Goal: Information Seeking & Learning: Learn about a topic

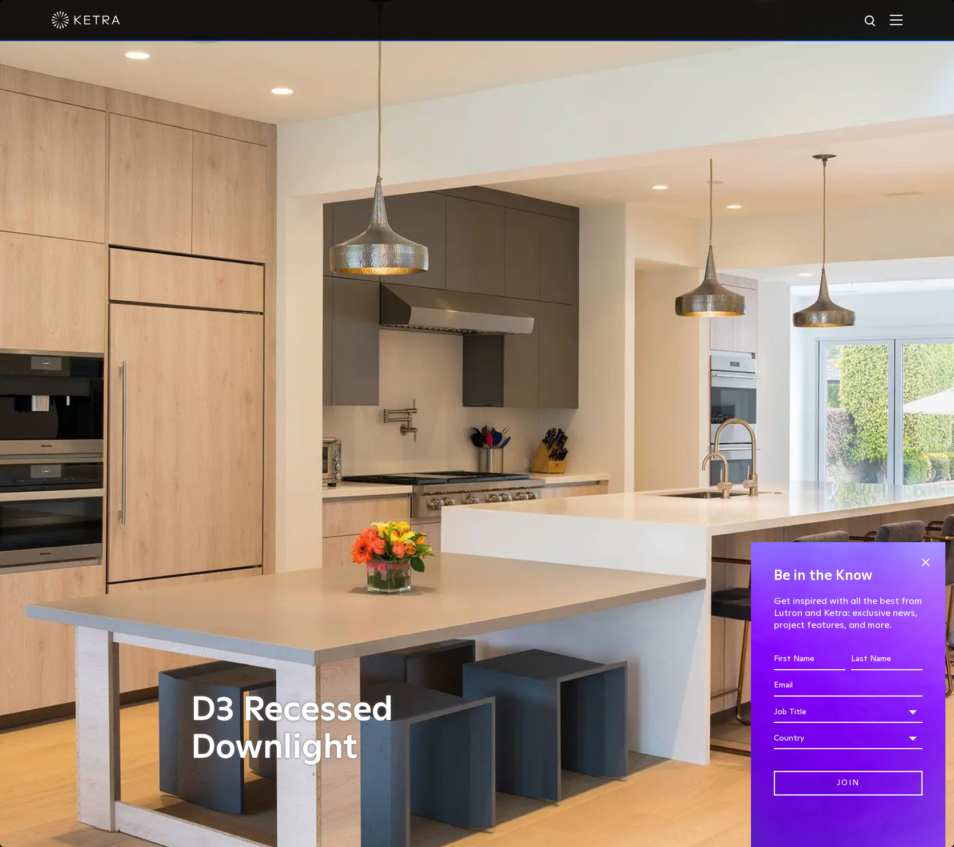
click at [570, 576] on div "D3 Recessed Downlight" at bounding box center [477, 423] width 572 height 847
click at [922, 561] on span at bounding box center [925, 562] width 17 height 17
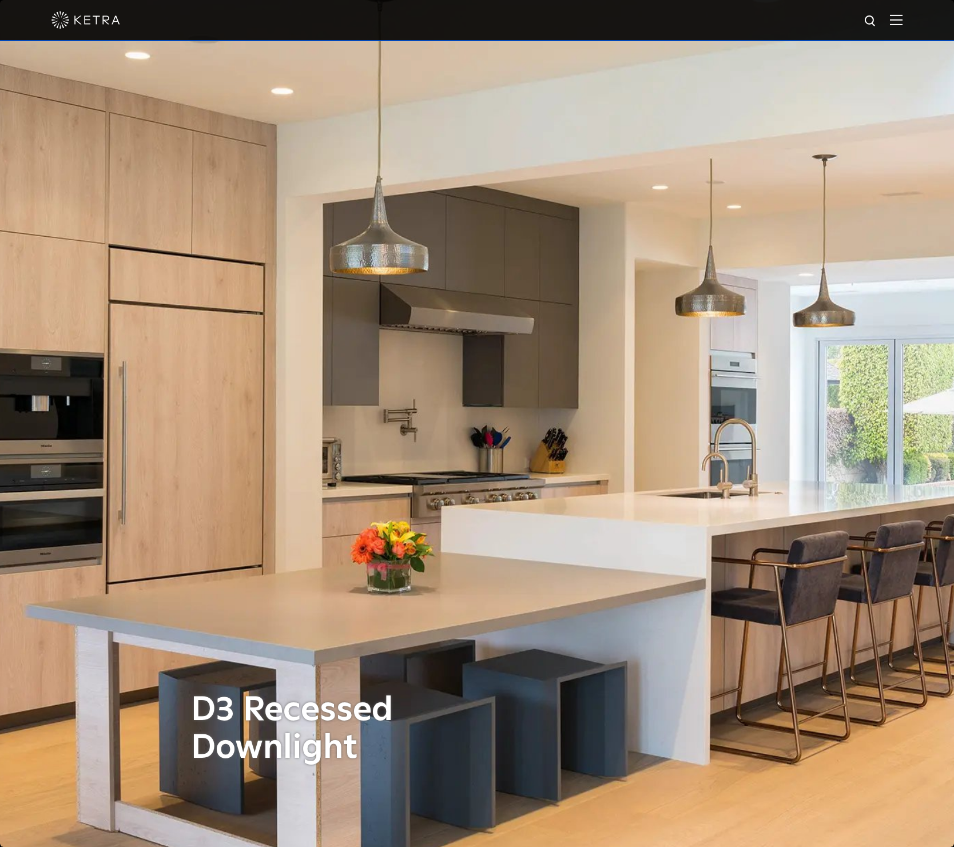
click at [589, 387] on div "D3 Recessed Downlight" at bounding box center [477, 423] width 572 height 847
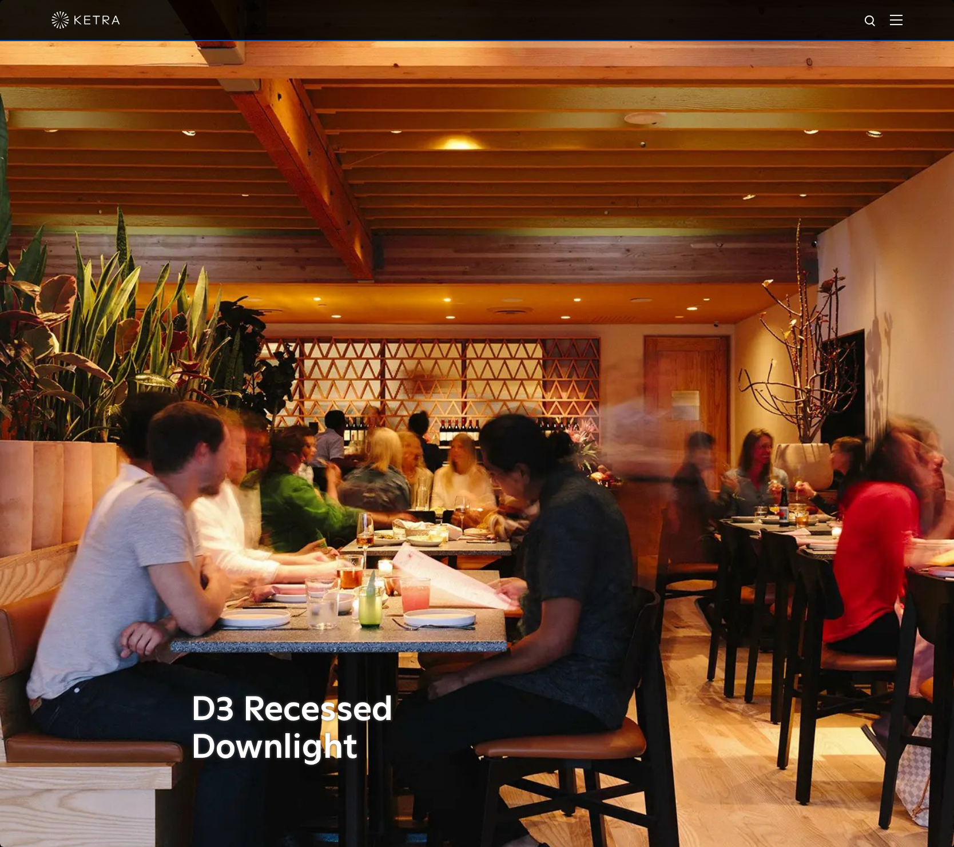
click at [903, 22] on img at bounding box center [896, 19] width 13 height 11
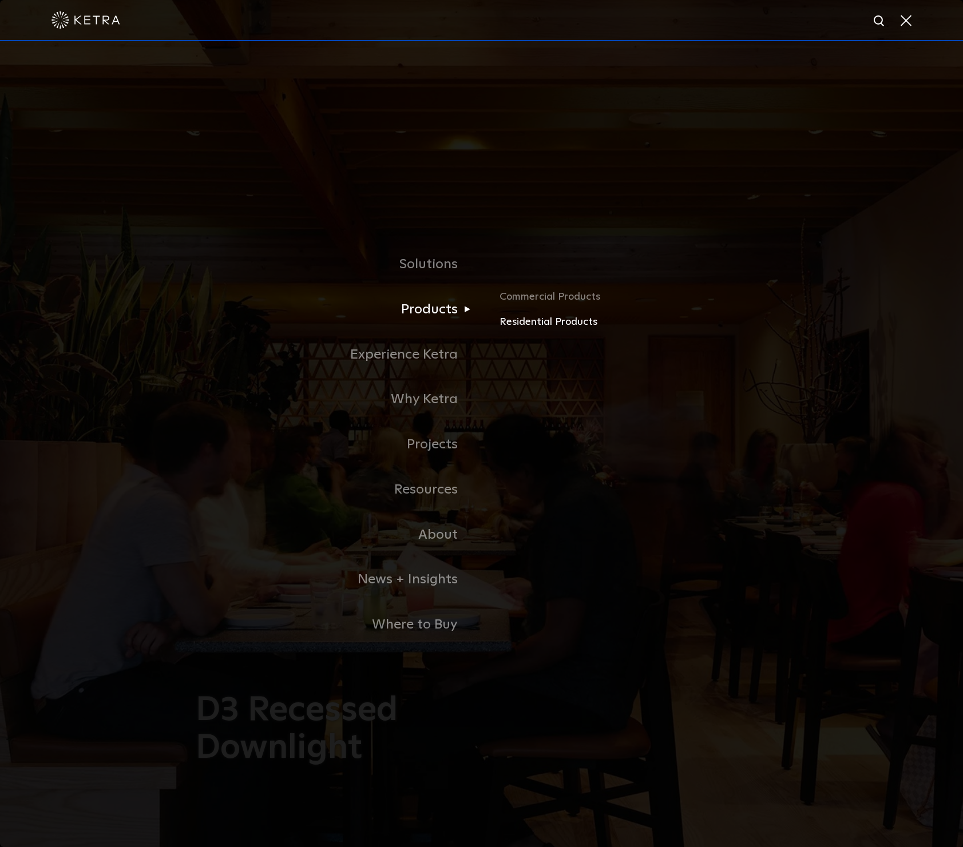
click at [521, 323] on link "Residential Products" at bounding box center [633, 322] width 268 height 17
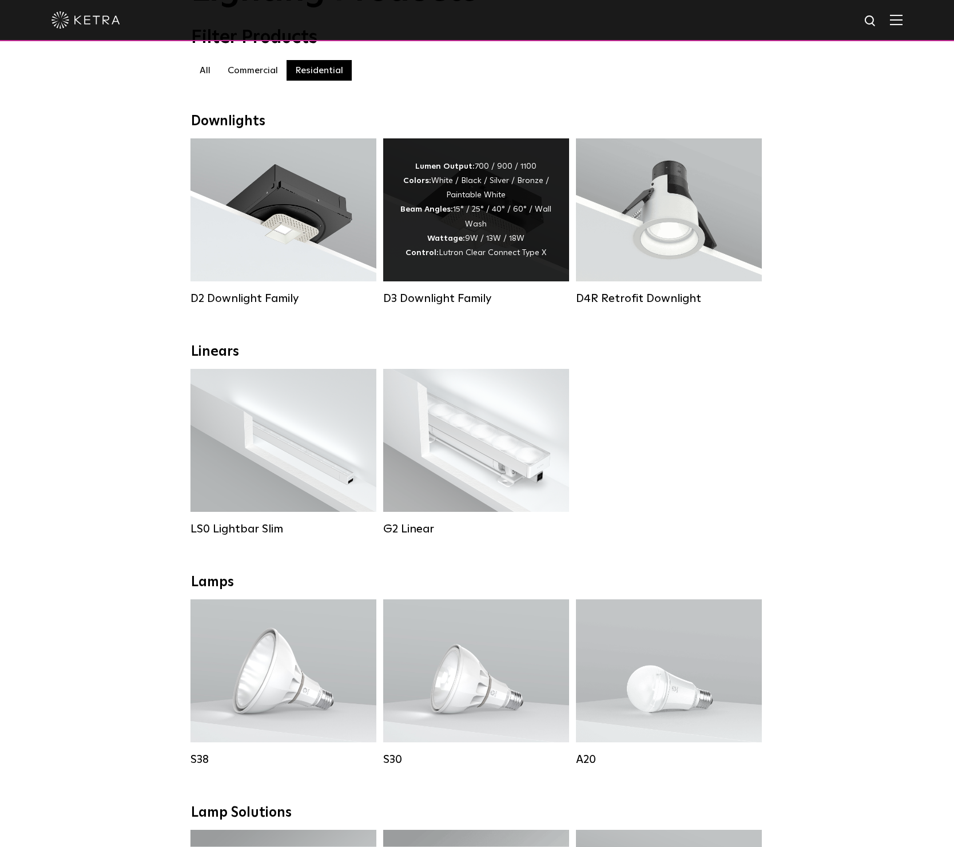
scroll to position [103, 0]
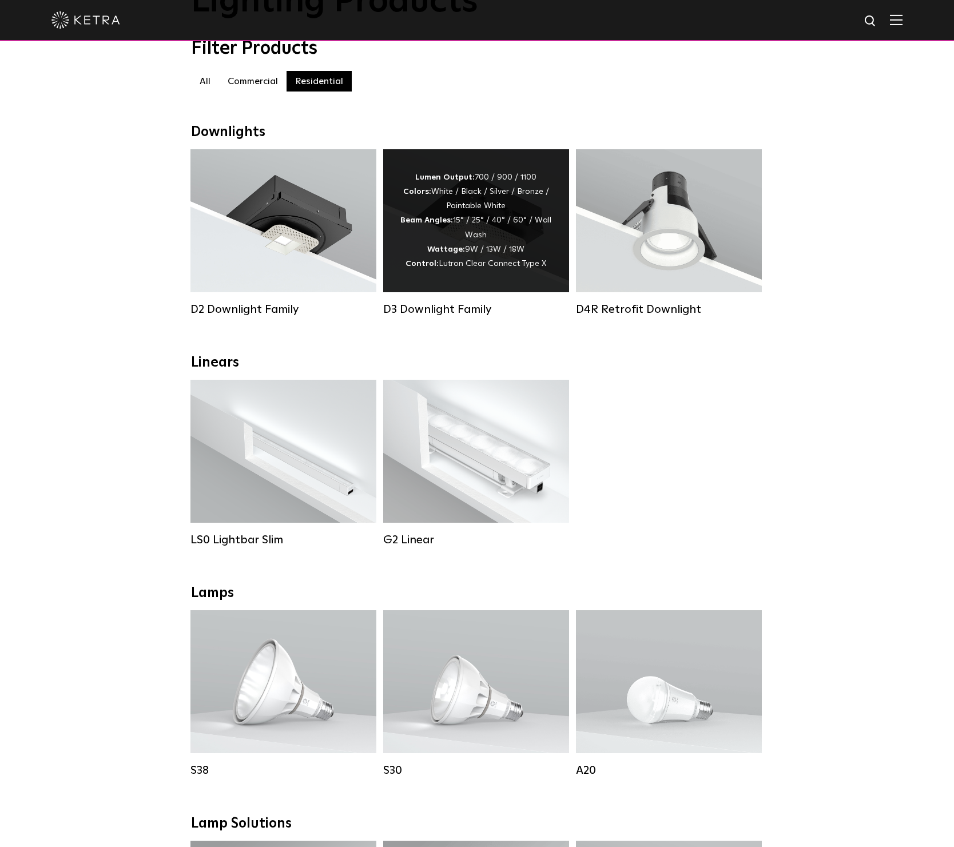
click at [465, 228] on div "Lumen Output: 700 / 900 / 1100 Colors: White / Black / Silver / Bronze / Painta…" at bounding box center [476, 220] width 152 height 101
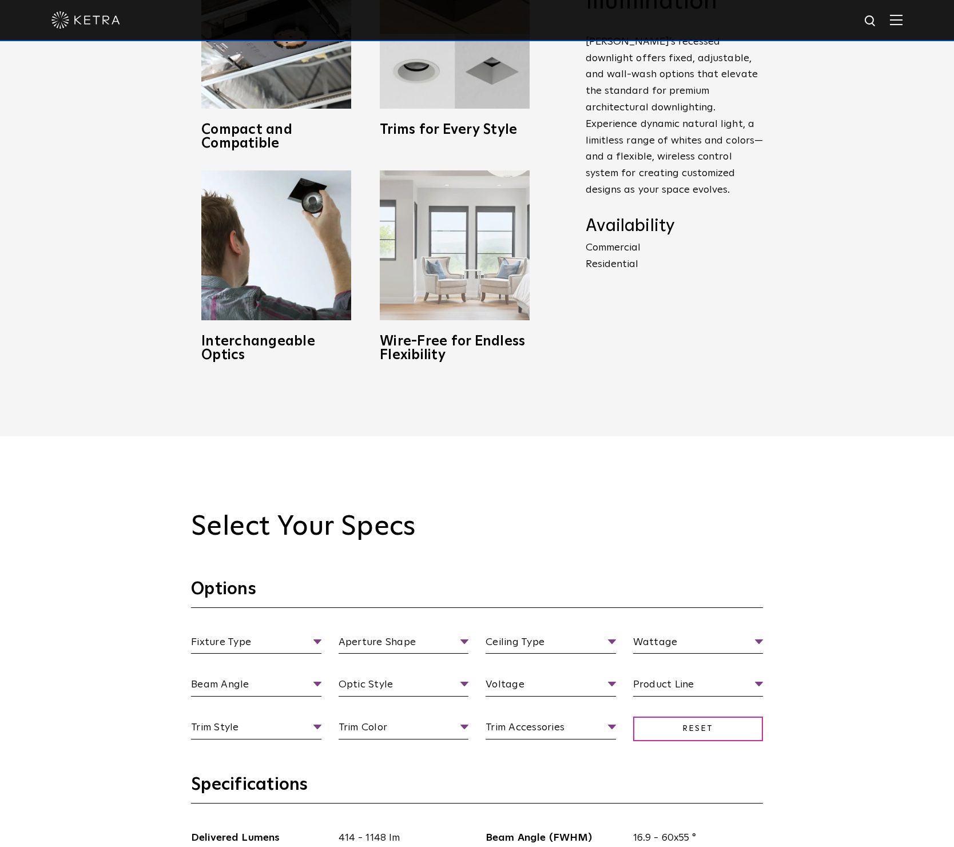
scroll to position [824, 0]
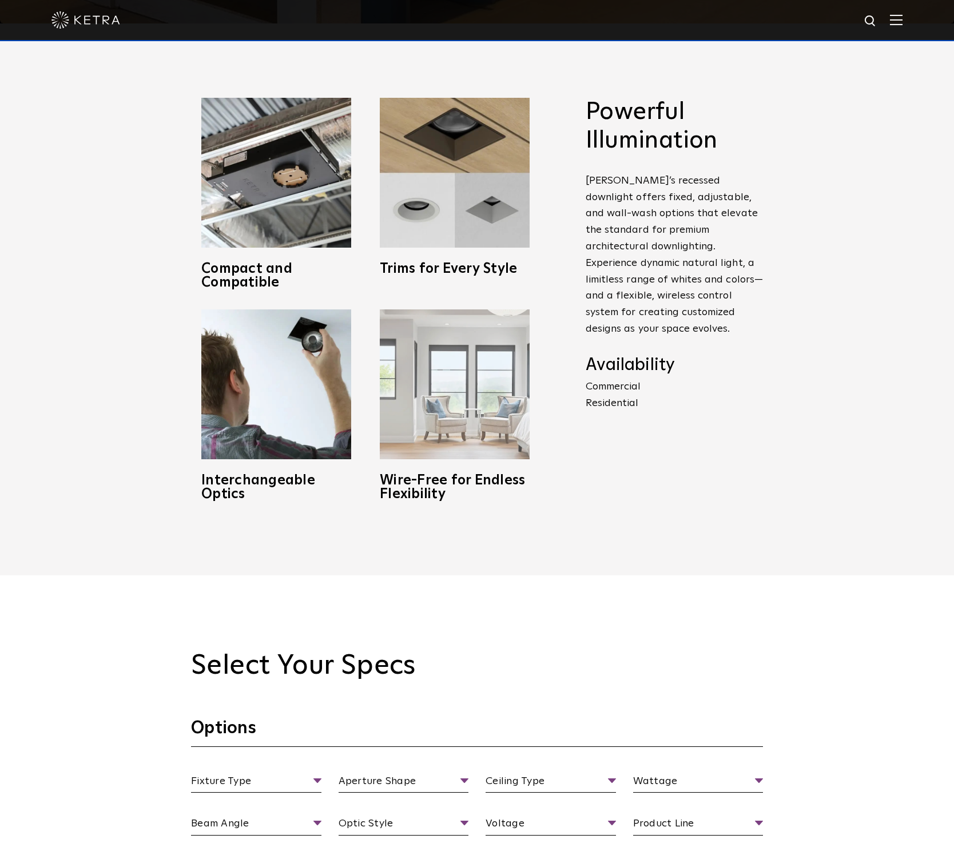
click at [443, 366] on img at bounding box center [455, 384] width 150 height 150
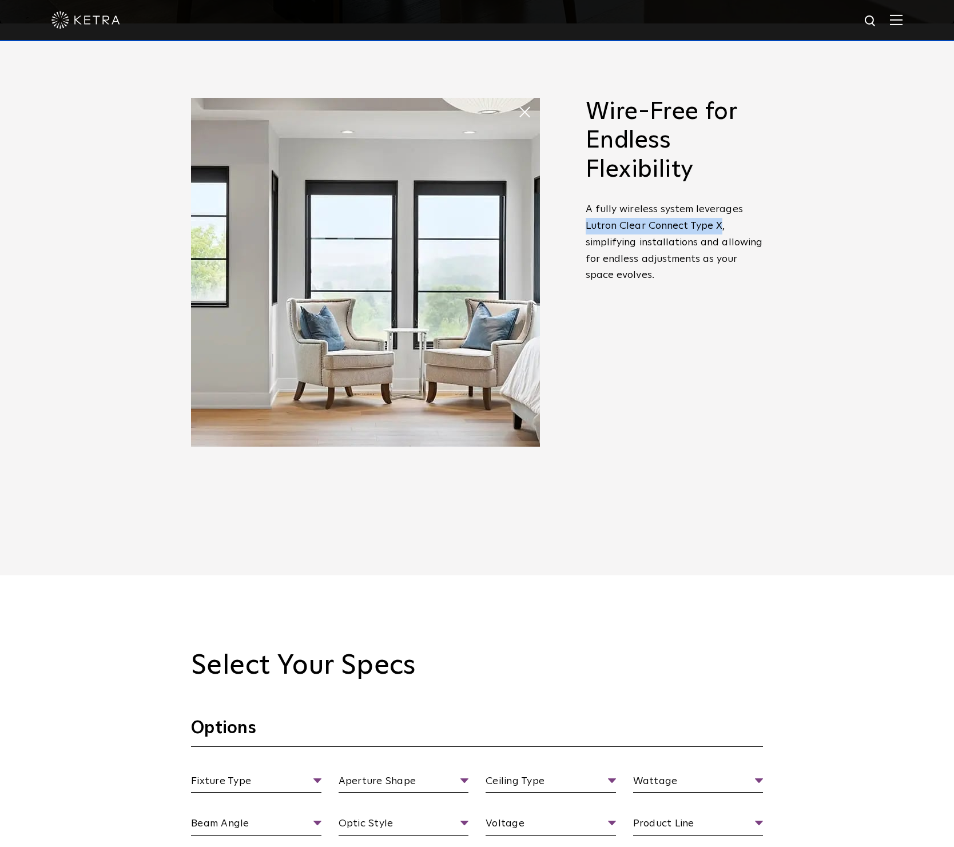
drag, startPoint x: 587, startPoint y: 225, endPoint x: 718, endPoint y: 227, distance: 131.0
click at [718, 227] on span "A fully wireless system leverages Lutron Clear Connect Type X, simplifying inst…" at bounding box center [674, 242] width 177 height 76
